Goal: Use online tool/utility: Utilize a website feature to perform a specific function

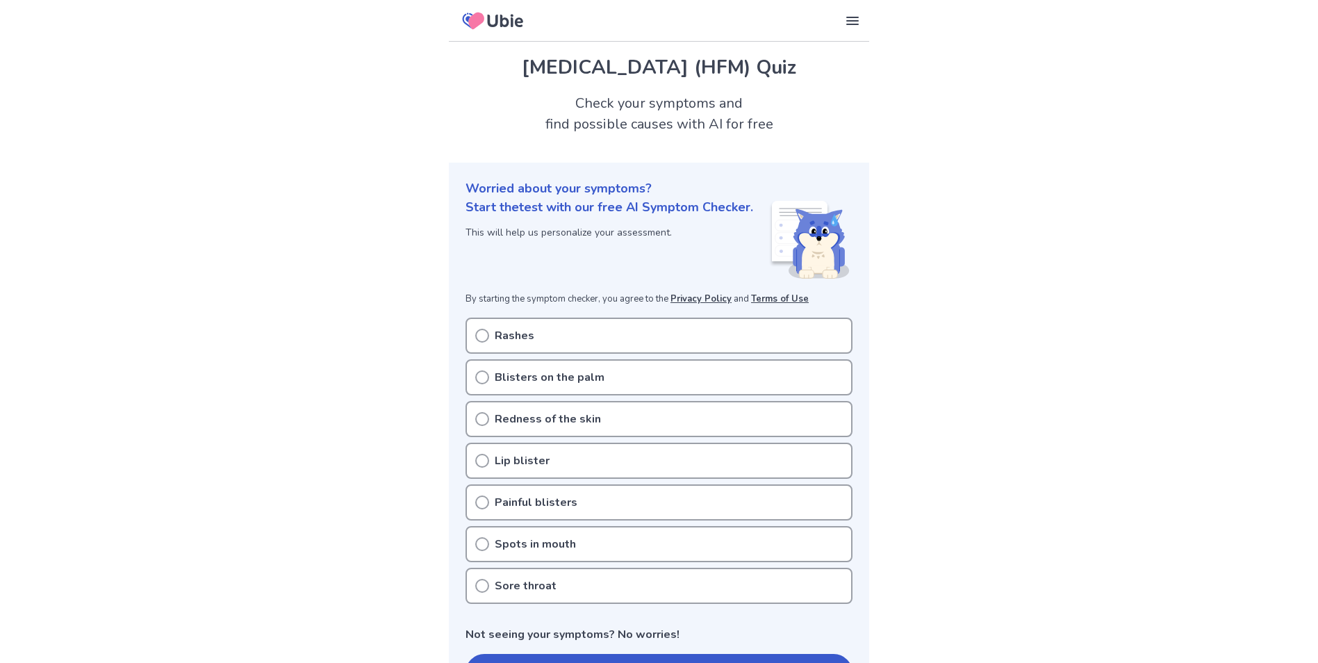
click at [504, 344] on p "Rashes" at bounding box center [515, 335] width 40 height 17
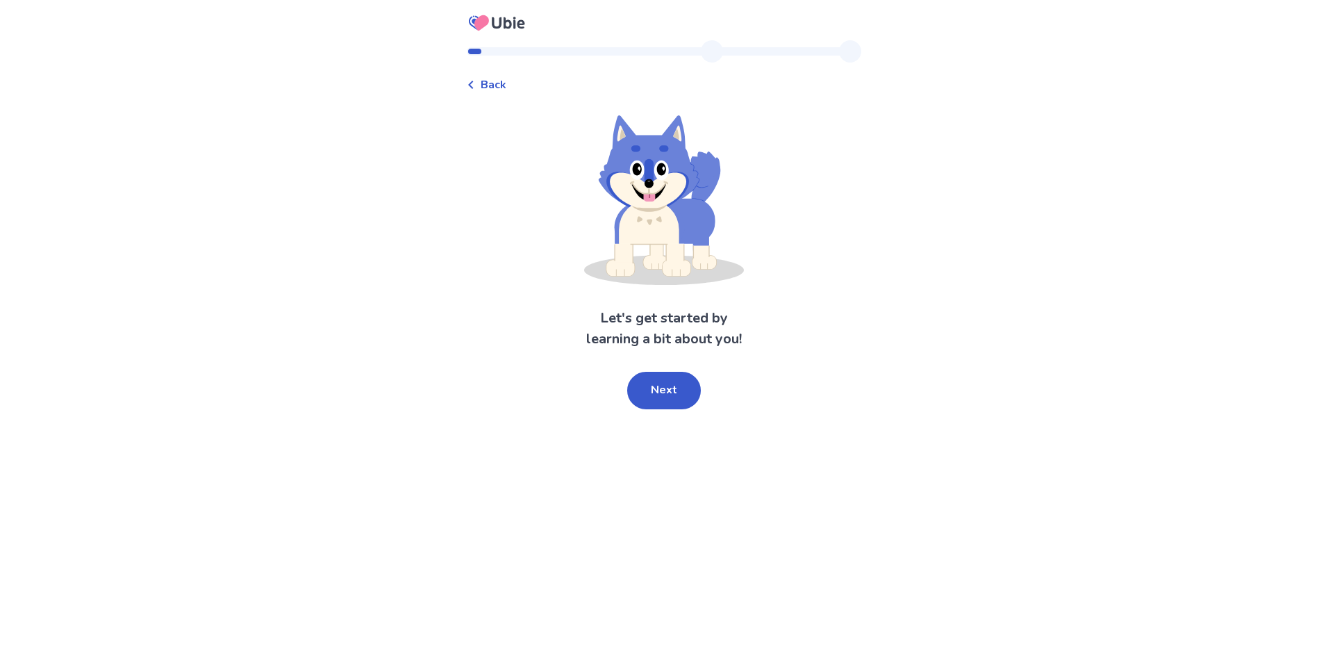
click at [666, 369] on div "Let's get started by learning a bit about you! Next" at bounding box center [664, 262] width 395 height 294
click at [668, 394] on button "Next" at bounding box center [664, 391] width 74 height 38
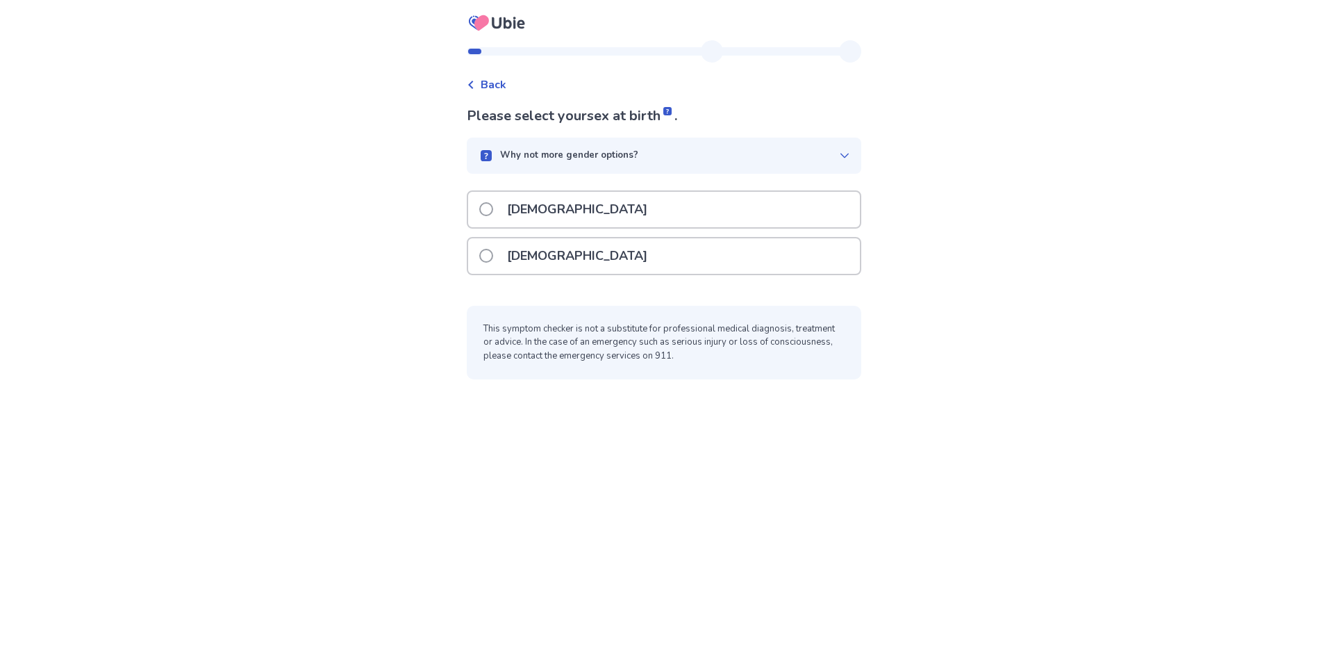
click at [539, 266] on p "Female" at bounding box center [577, 255] width 157 height 35
click at [595, 210] on div "Male" at bounding box center [664, 209] width 392 height 35
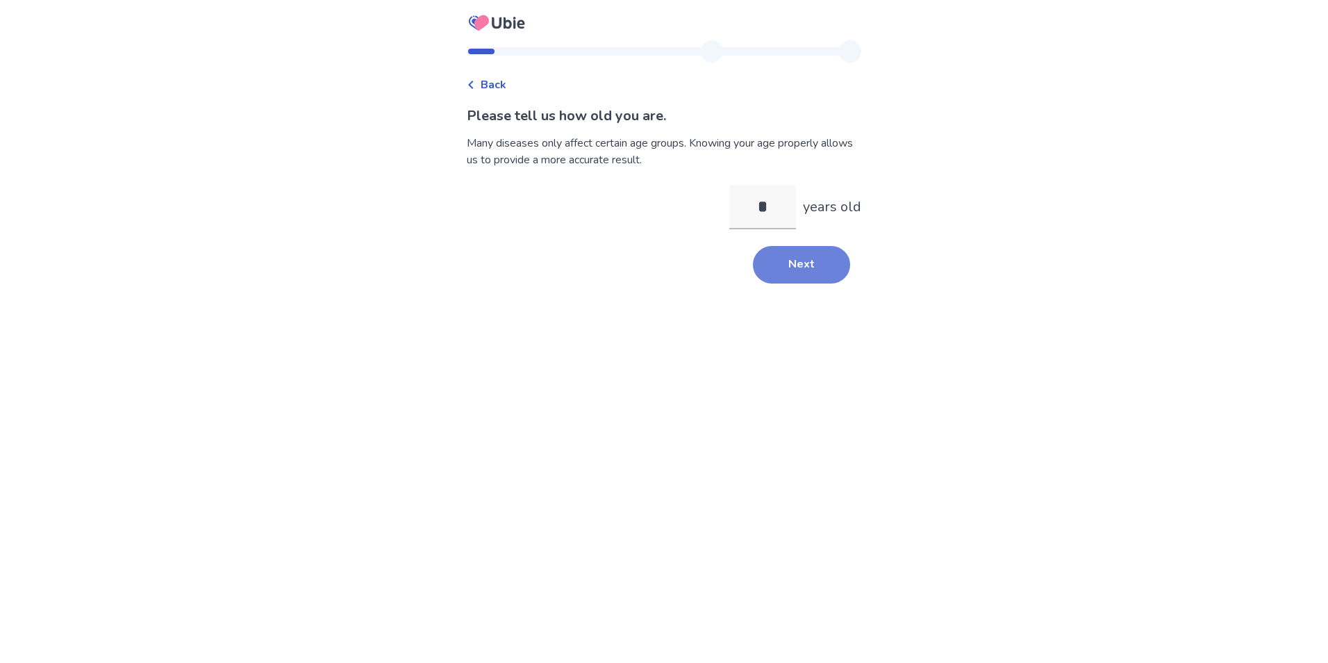
type input "*"
click at [805, 263] on button "Next" at bounding box center [801, 265] width 97 height 38
